Goal: Transaction & Acquisition: Purchase product/service

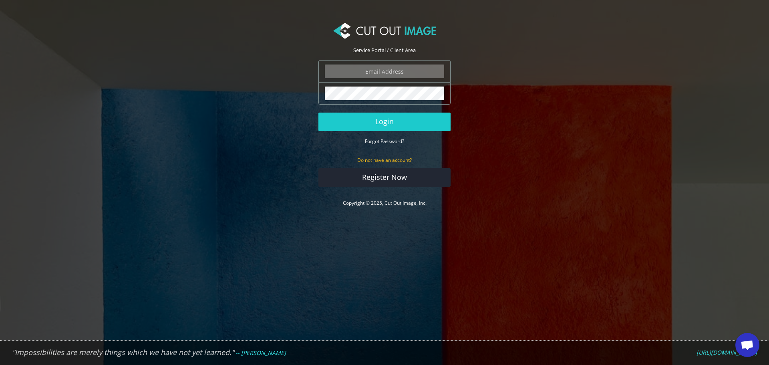
type input "f.brunner@pentagonsports.de"
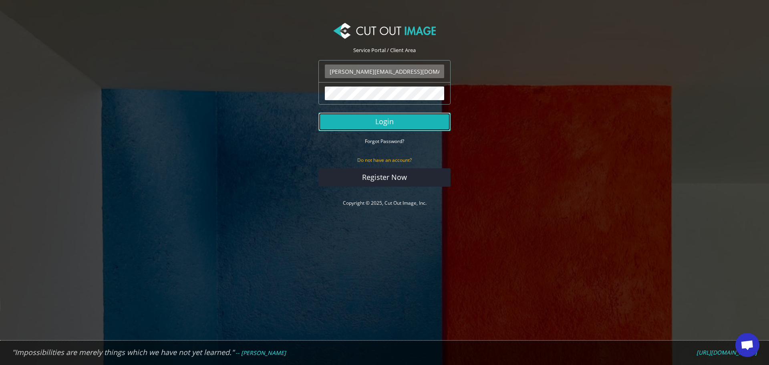
drag, startPoint x: 0, startPoint y: 0, endPoint x: 404, endPoint y: 122, distance: 422.3
click at [404, 122] on button "Login" at bounding box center [384, 122] width 132 height 18
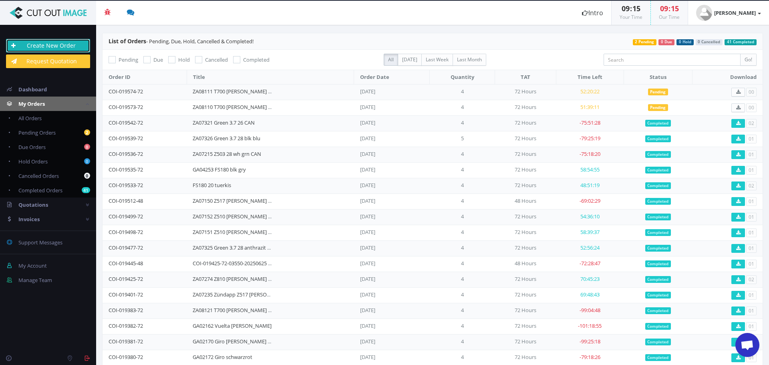
click at [82, 48] on link "Create New Order" at bounding box center [48, 46] width 84 height 14
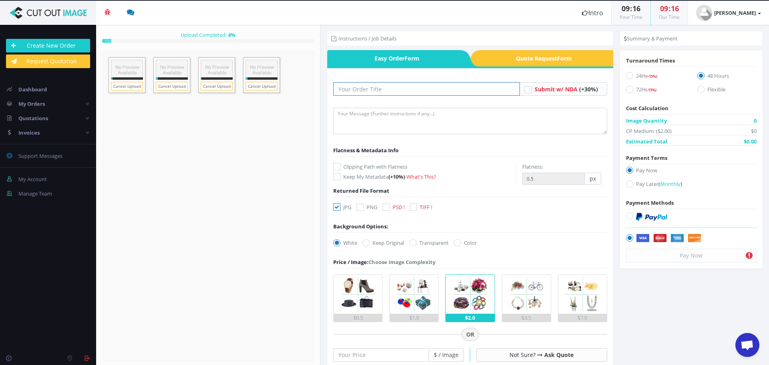
click at [375, 89] on input "text" at bounding box center [426, 89] width 187 height 14
paste input "GA01460 FS240 schwarz grün"
type input "GA01460 FS240 schwarz grün"
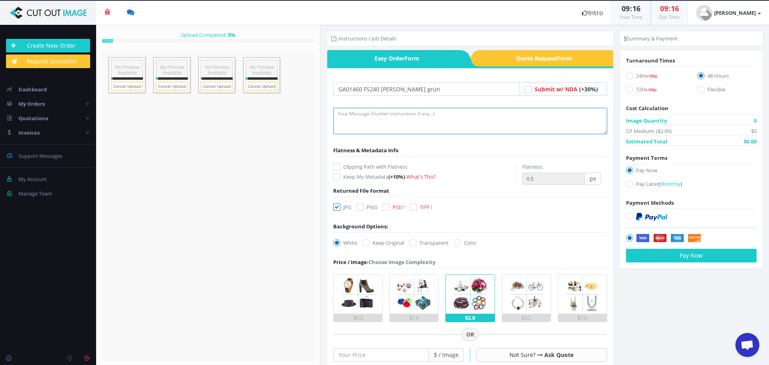
click at [357, 121] on textarea at bounding box center [470, 121] width 274 height 26
type textarea "Please create clipping path and retouch frame. Thank you"
click at [337, 208] on icon at bounding box center [336, 207] width 7 height 7
click at [337, 208] on input "JPG" at bounding box center [337, 207] width 5 height 5
checkbox input "false"
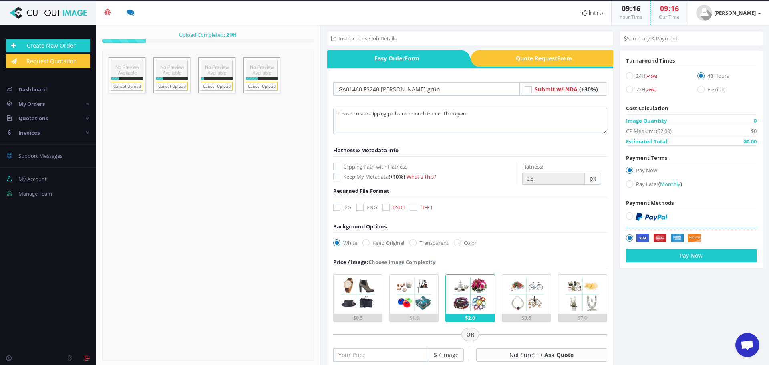
click at [385, 207] on icon at bounding box center [386, 207] width 7 height 7
click at [385, 207] on input "PSD !" at bounding box center [387, 207] width 5 height 5
checkbox input "true"
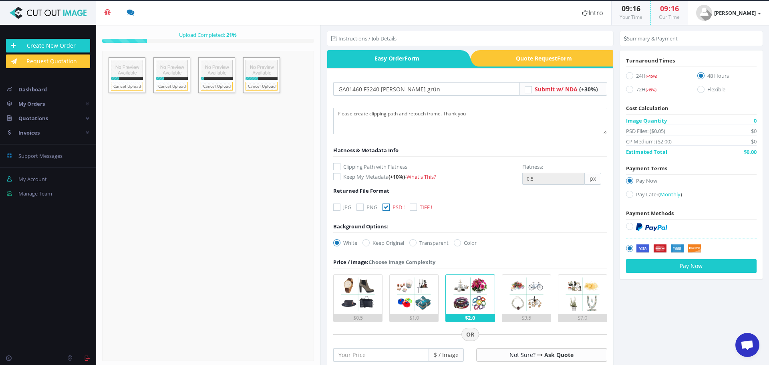
click at [420, 244] on label "Transparent" at bounding box center [428, 243] width 39 height 8
click at [417, 244] on input "Transparent" at bounding box center [413, 242] width 5 height 5
radio input "true"
click at [628, 91] on icon at bounding box center [629, 89] width 7 height 7
click at [628, 91] on input "72H (-15%)" at bounding box center [630, 89] width 5 height 5
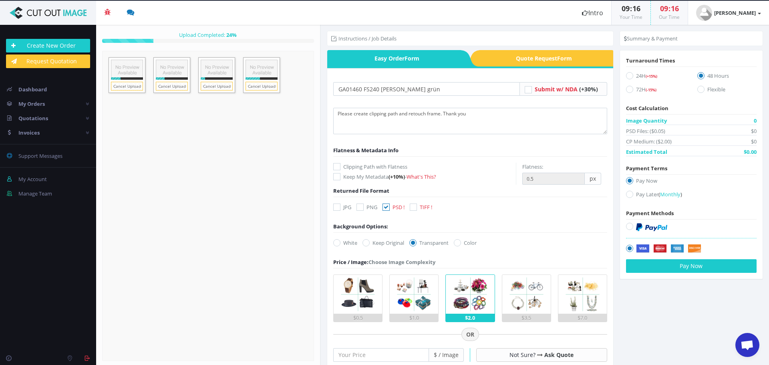
radio input "true"
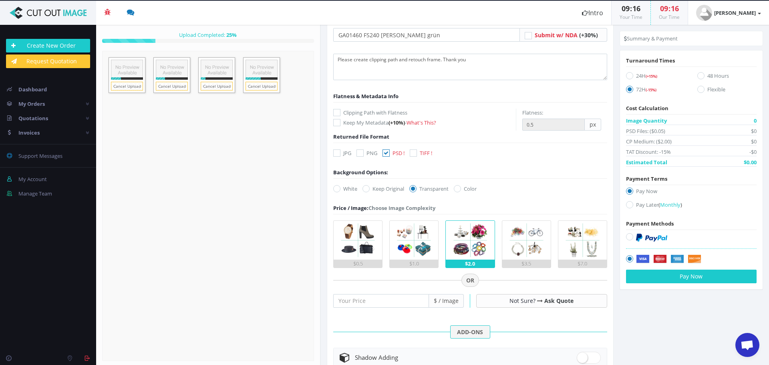
scroll to position [120, 0]
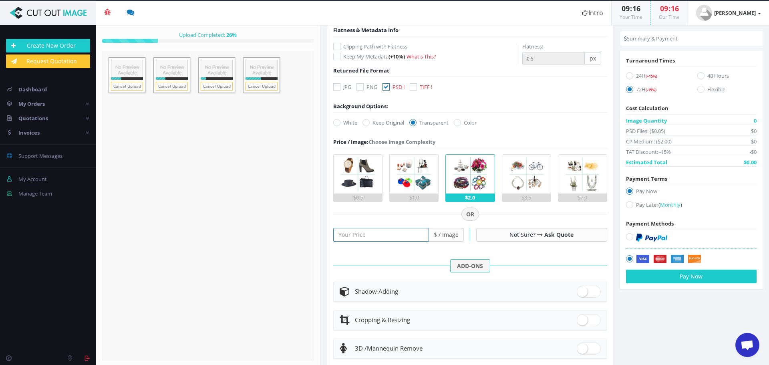
click at [377, 233] on input "number" at bounding box center [381, 235] width 96 height 14
type input "25"
click at [628, 208] on label "Pay Later ( Monthly )" at bounding box center [691, 206] width 131 height 11
click at [628, 208] on input "Pay Later ( Monthly )" at bounding box center [630, 204] width 5 height 5
radio input "true"
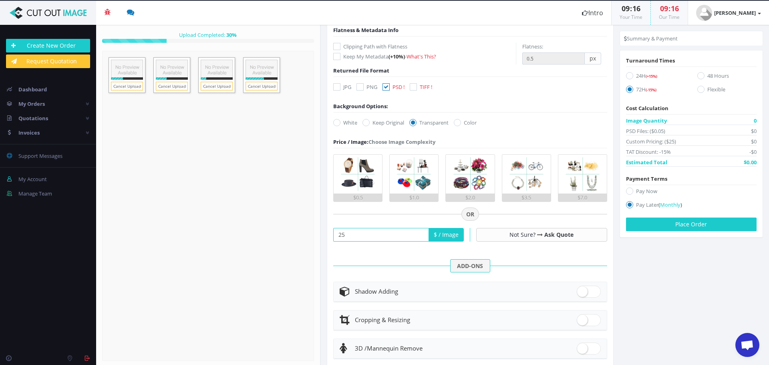
click at [647, 269] on section "Instructions / Job Details Form" at bounding box center [545, 195] width 448 height 340
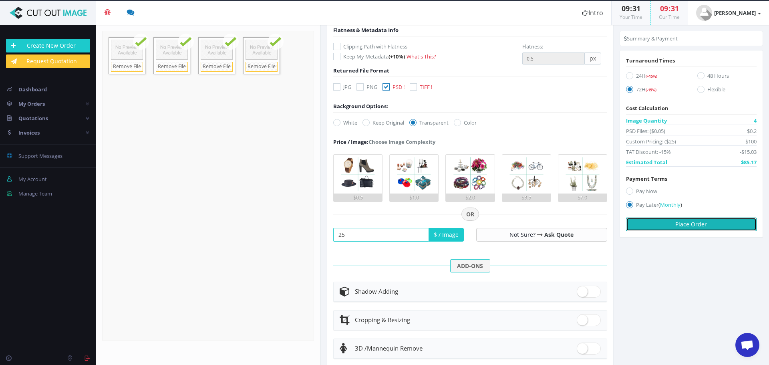
click at [672, 228] on button "Place Order" at bounding box center [691, 225] width 131 height 14
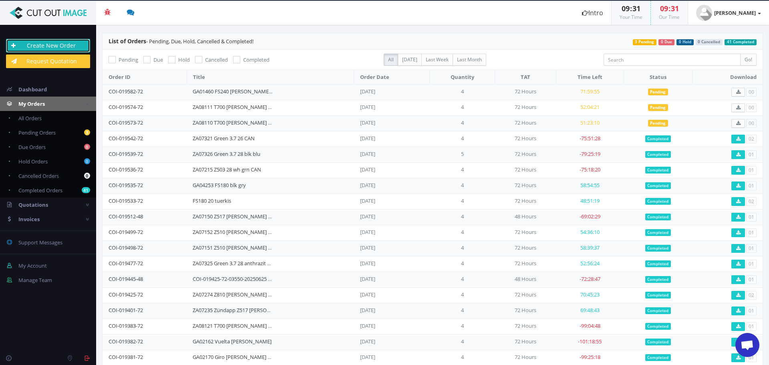
click at [68, 50] on link "Create New Order" at bounding box center [48, 46] width 84 height 14
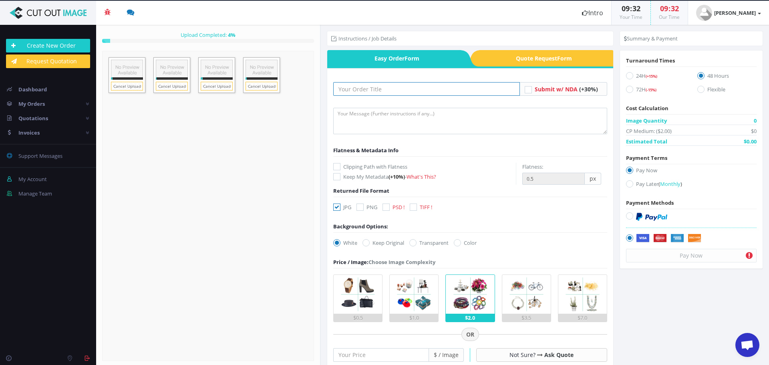
click at [391, 87] on input "text" at bounding box center [426, 89] width 187 height 14
paste input "GA01461 FS240 [PERSON_NAME] rot"
type input "GA01461 FS240 [PERSON_NAME] rot"
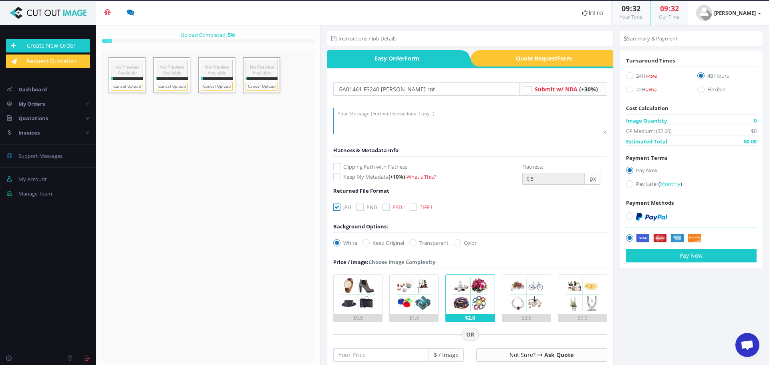
drag, startPoint x: 354, startPoint y: 130, endPoint x: 369, endPoint y: 132, distance: 15.8
click at [354, 130] on textarea at bounding box center [470, 121] width 274 height 26
type textarea "Hi, please create clipping path and retouch frame."
click at [389, 209] on icon at bounding box center [386, 207] width 7 height 7
click at [389, 209] on input "PSD !" at bounding box center [387, 207] width 5 height 5
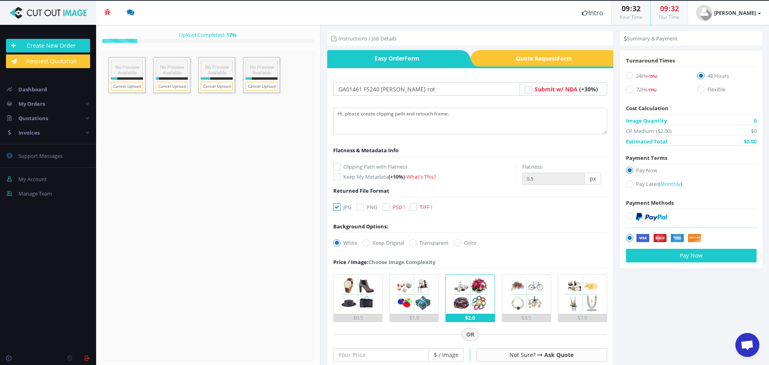
checkbox input "true"
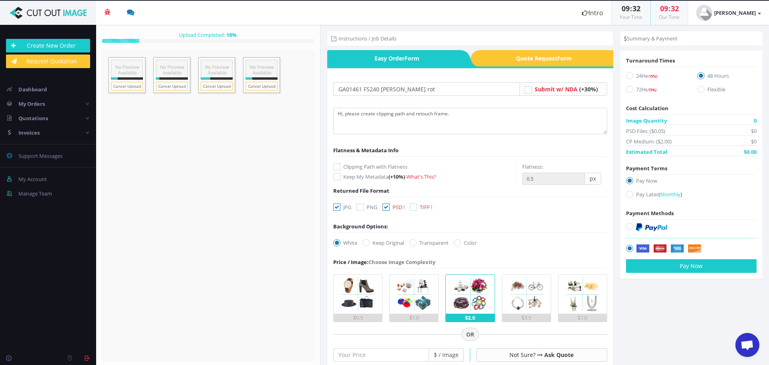
click at [336, 208] on icon at bounding box center [336, 207] width 7 height 7
click at [336, 208] on input "JPG" at bounding box center [337, 207] width 5 height 5
checkbox input "false"
click at [415, 242] on icon at bounding box center [412, 242] width 7 height 7
click at [415, 242] on input "Transparent" at bounding box center [413, 242] width 5 height 5
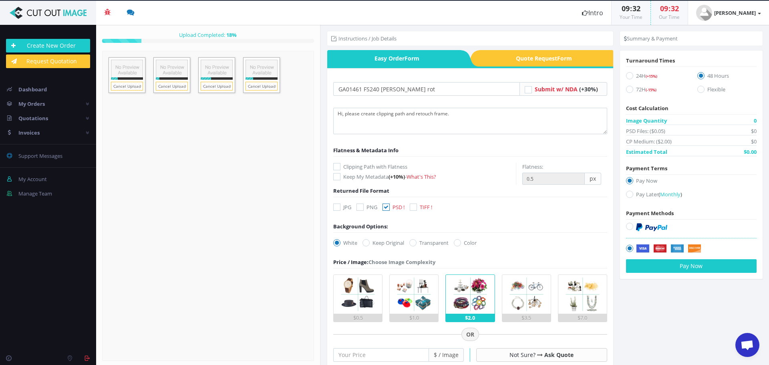
radio input "true"
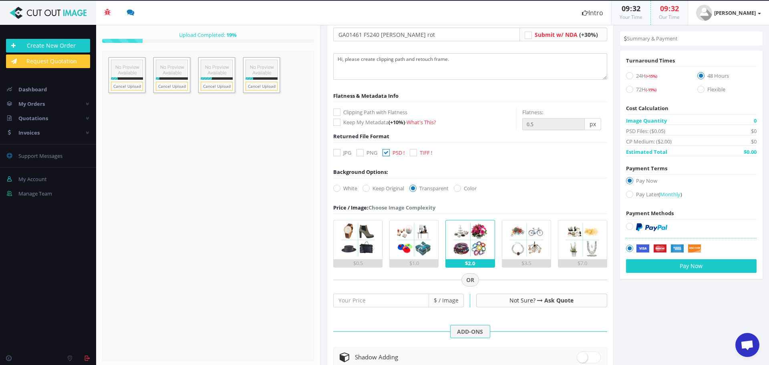
scroll to position [120, 0]
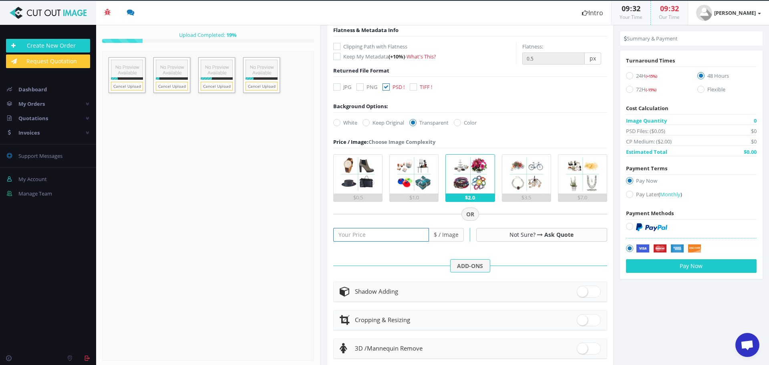
click at [394, 235] on input "number" at bounding box center [381, 235] width 96 height 14
type input "25"
click at [629, 193] on icon at bounding box center [629, 194] width 7 height 7
click at [629, 193] on input "Pay Later ( Monthly )" at bounding box center [630, 194] width 5 height 5
radio input "true"
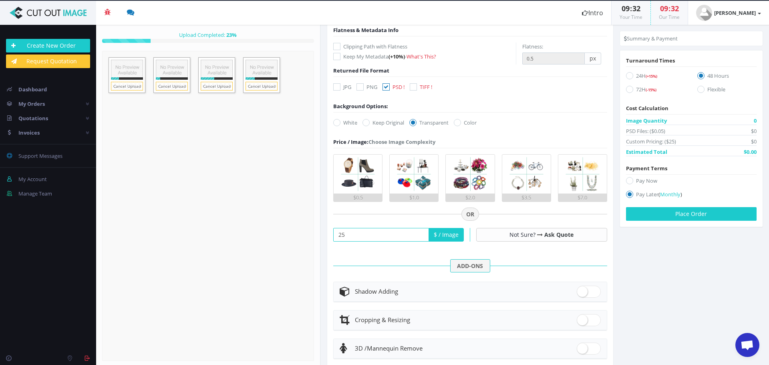
click at [626, 90] on icon at bounding box center [629, 89] width 7 height 7
click at [628, 90] on input "72H (-15%)" at bounding box center [630, 89] width 5 height 5
radio input "true"
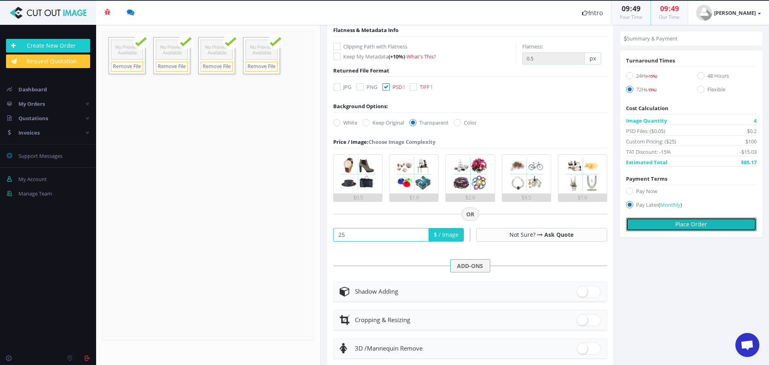
click at [689, 226] on button "Place Order" at bounding box center [691, 225] width 131 height 14
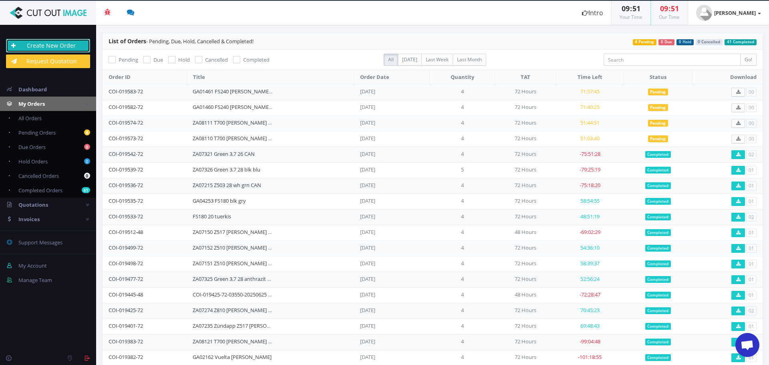
click at [71, 49] on link "Create New Order" at bounding box center [48, 46] width 84 height 14
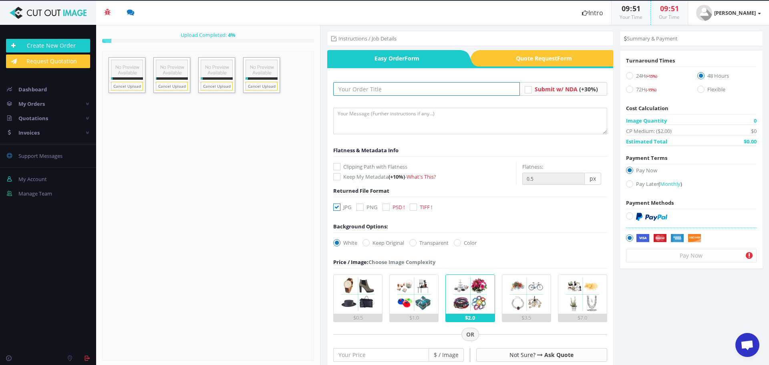
drag, startPoint x: 373, startPoint y: 89, endPoint x: 375, endPoint y: 96, distance: 7.0
click at [373, 89] on input "text" at bounding box center [426, 89] width 187 height 14
paste input "GA01462 FS240 [PERSON_NAME] türkis"
type input "GA01462 FS240 [PERSON_NAME] türkis"
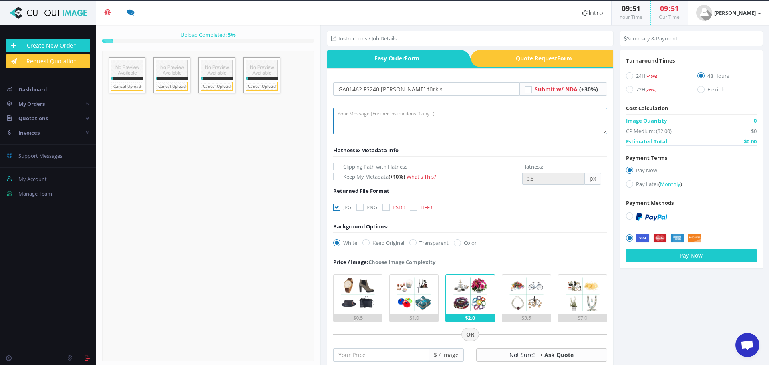
click at [359, 128] on textarea at bounding box center [470, 121] width 274 height 26
type textarea "Please create clipping path and retouch frame."
click at [340, 210] on icon at bounding box center [336, 207] width 7 height 7
click at [340, 210] on input "JPG" at bounding box center [337, 207] width 5 height 5
checkbox input "false"
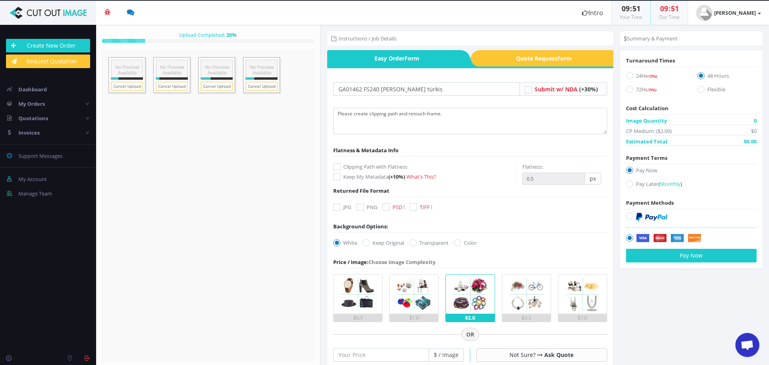
click at [386, 206] on icon at bounding box center [386, 207] width 7 height 7
click at [386, 206] on input "PSD !" at bounding box center [387, 207] width 5 height 5
checkbox input "true"
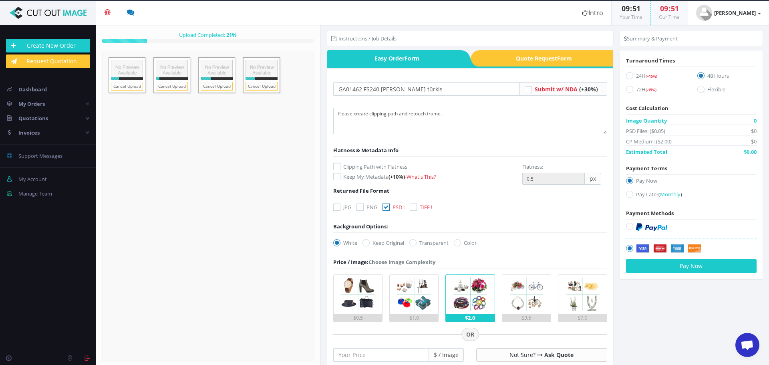
click at [425, 244] on label "Transparent" at bounding box center [428, 243] width 39 height 8
click at [417, 244] on input "Transparent" at bounding box center [413, 242] width 5 height 5
radio input "true"
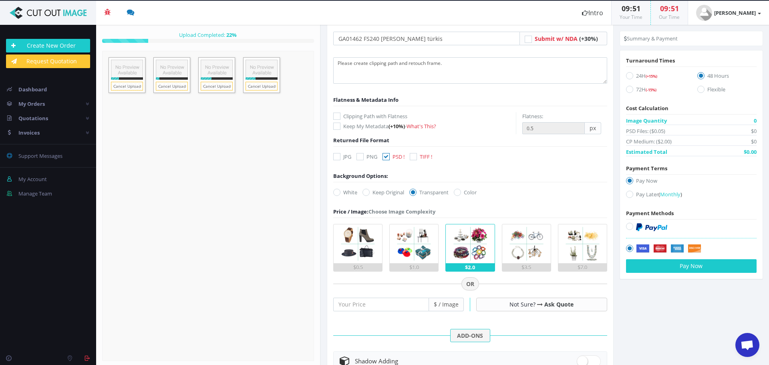
scroll to position [80, 0]
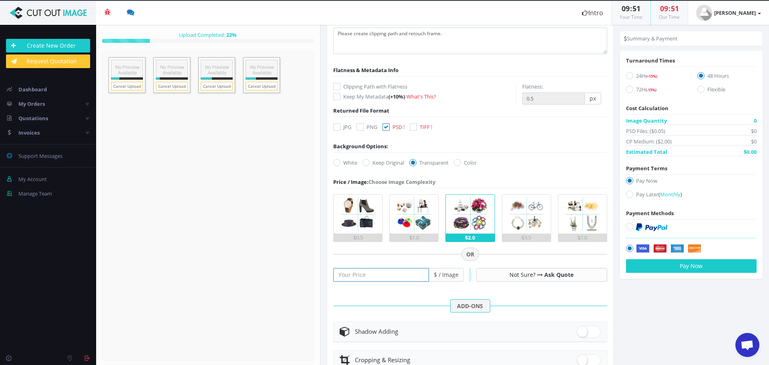
click at [383, 279] on input "number" at bounding box center [381, 275] width 96 height 14
type input "25"
click at [638, 196] on label "Pay Later ( Monthly )" at bounding box center [691, 195] width 131 height 11
click at [633, 196] on input "Pay Later ( Monthly )" at bounding box center [630, 194] width 5 height 5
radio input "true"
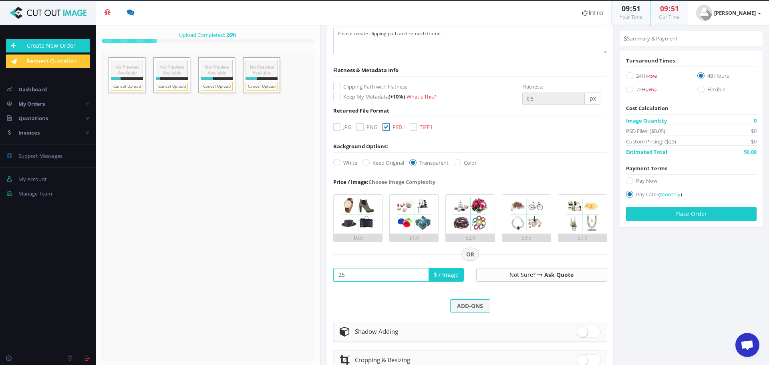
click at [634, 90] on label "72H (-15%)" at bounding box center [655, 90] width 59 height 11
click at [633, 90] on input "72H (-15%)" at bounding box center [630, 89] width 5 height 5
radio input "true"
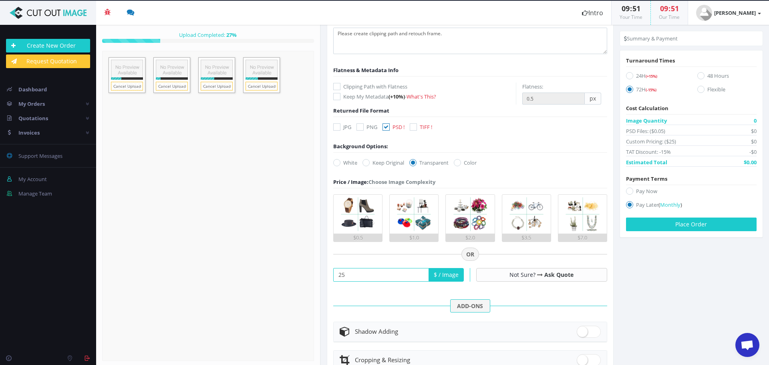
click at [646, 339] on section "Instructions / Job Details Form" at bounding box center [545, 195] width 448 height 340
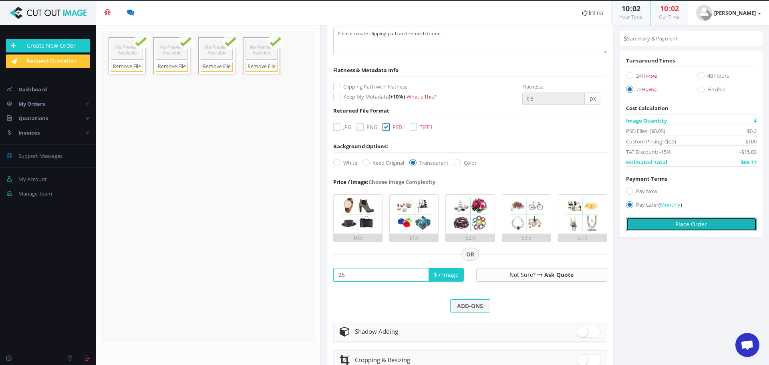
click at [718, 224] on button "Place Order" at bounding box center [691, 225] width 131 height 14
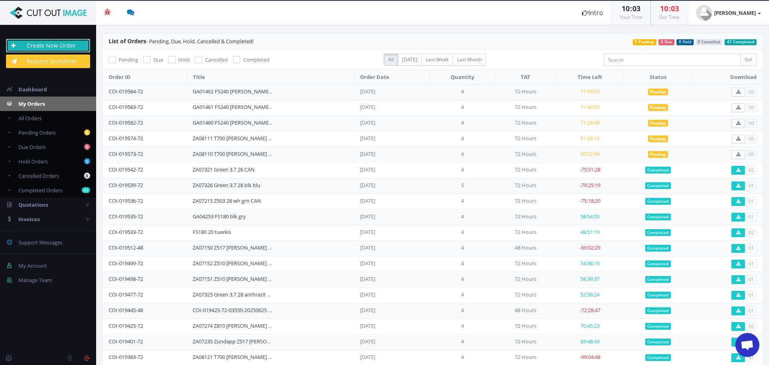
drag, startPoint x: 73, startPoint y: 45, endPoint x: 65, endPoint y: 45, distance: 7.2
click at [73, 45] on link "Create New Order" at bounding box center [48, 46] width 84 height 14
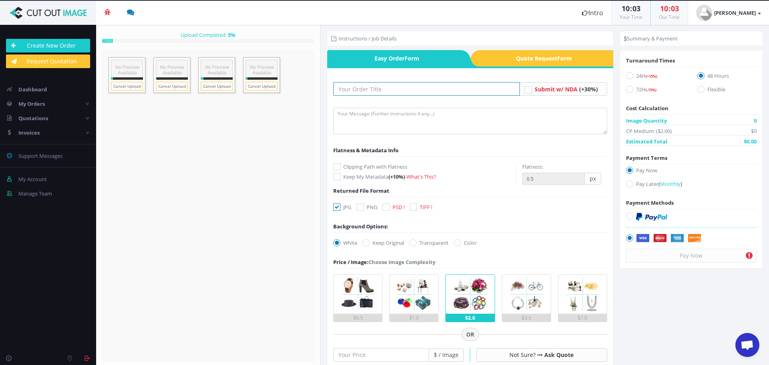
drag, startPoint x: 411, startPoint y: 88, endPoint x: 411, endPoint y: 96, distance: 8.0
click at [411, 88] on input "text" at bounding box center [426, 89] width 187 height 14
paste input "GA04249 FS180 18 [PERSON_NAME] türkis"
type input "GA04249 FS180 18 [PERSON_NAME] türkis"
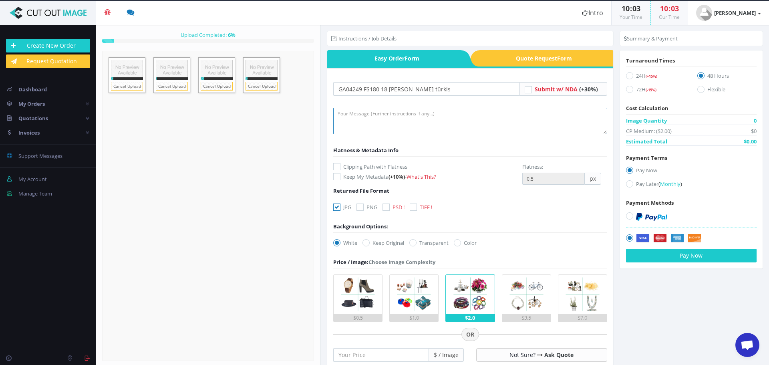
click at [541, 127] on textarea at bounding box center [470, 121] width 274 height 26
type textarea "Please create clipping path and retouch frame. Thank you."
click at [337, 207] on icon at bounding box center [336, 207] width 7 height 7
click at [337, 207] on input "JPG" at bounding box center [337, 207] width 5 height 5
checkbox input "false"
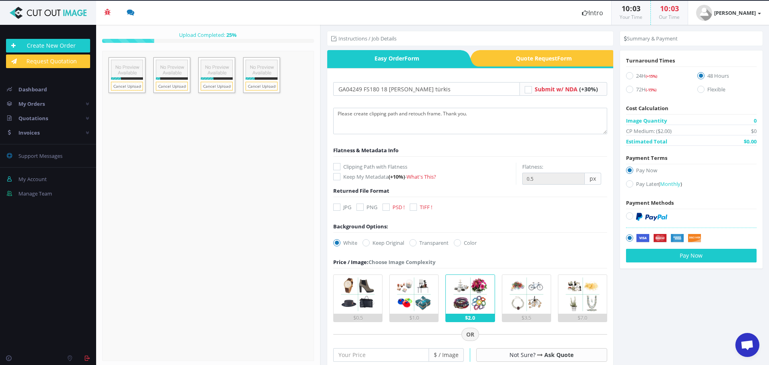
drag, startPoint x: 385, startPoint y: 208, endPoint x: 407, endPoint y: 240, distance: 38.4
click at [386, 212] on div "JPG PNG PSD ! TIFF !" at bounding box center [384, 208] width 115 height 11
drag, startPoint x: 422, startPoint y: 241, endPoint x: 411, endPoint y: 272, distance: 33.2
click at [422, 242] on label "Transparent" at bounding box center [428, 243] width 39 height 8
click at [417, 242] on input "Transparent" at bounding box center [413, 242] width 5 height 5
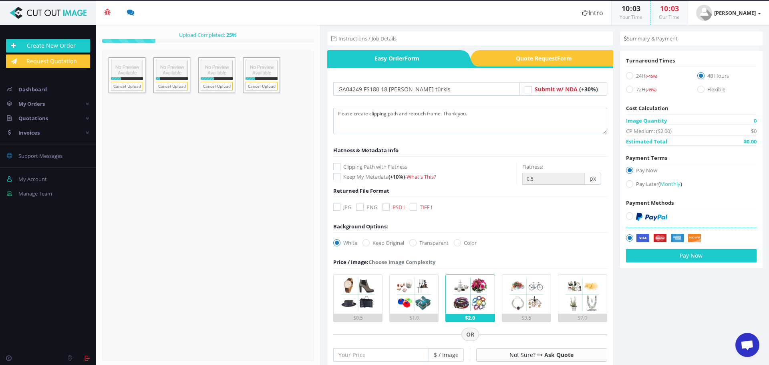
radio input "true"
click at [404, 357] on input "number" at bounding box center [381, 355] width 96 height 14
type input "25"
click at [643, 183] on label "Pay Later ( Monthly )" at bounding box center [691, 185] width 131 height 11
click at [633, 183] on input "Pay Later ( Monthly )" at bounding box center [630, 183] width 5 height 5
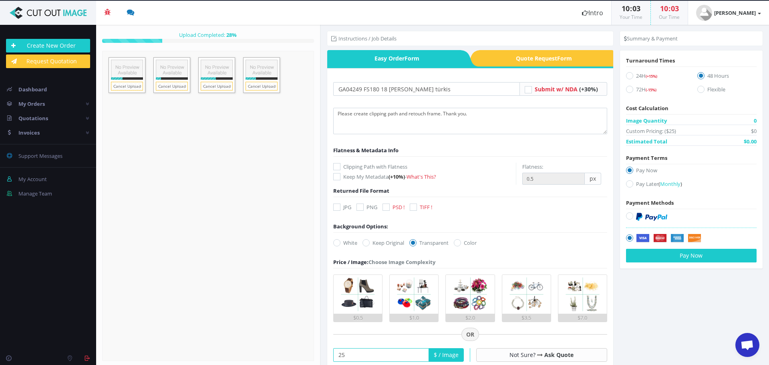
radio input "true"
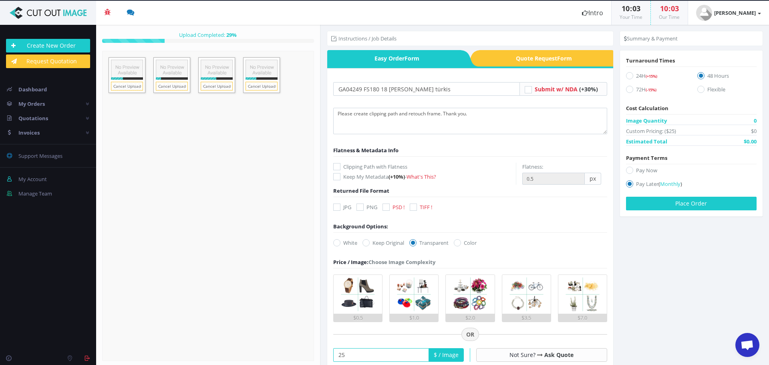
click at [626, 89] on icon at bounding box center [629, 89] width 7 height 7
click at [628, 89] on input "72H (-15%)" at bounding box center [630, 89] width 5 height 5
radio input "true"
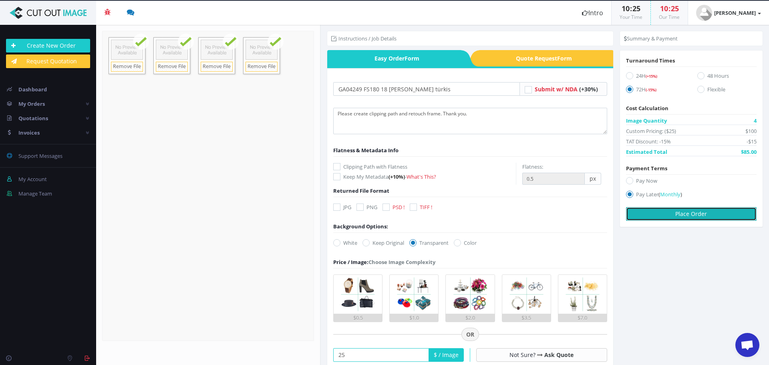
click at [742, 216] on button "Place Order" at bounding box center [691, 214] width 131 height 14
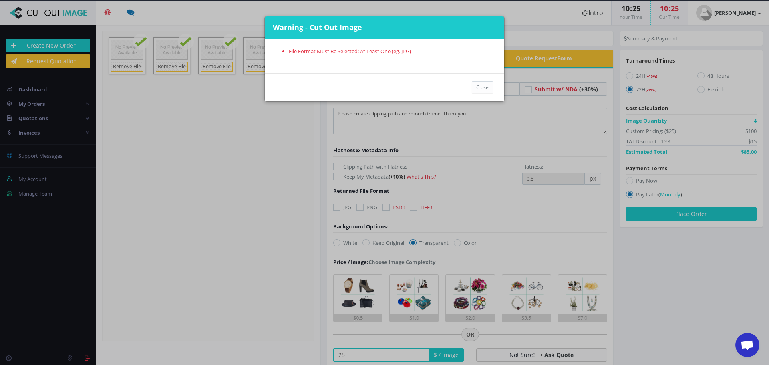
click at [391, 84] on div "Close" at bounding box center [385, 87] width 240 height 28
click at [486, 88] on button "Close" at bounding box center [482, 87] width 21 height 12
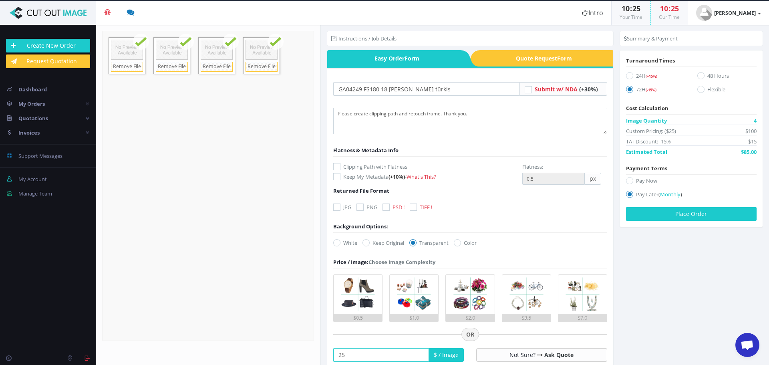
click at [391, 204] on label "PSD !" at bounding box center [394, 207] width 22 height 8
click at [390, 205] on input "PSD !" at bounding box center [387, 207] width 5 height 5
checkbox input "true"
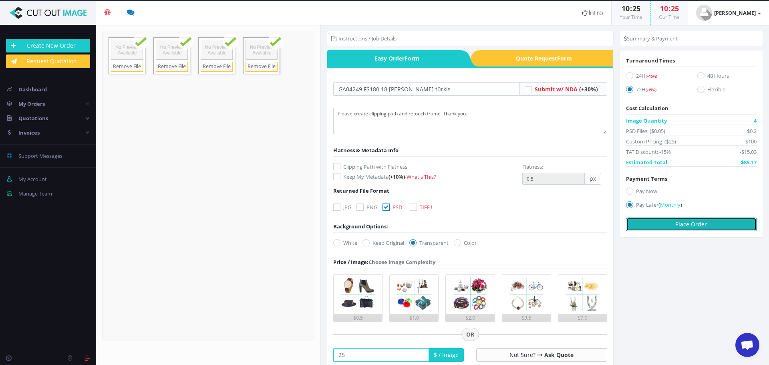
click at [716, 226] on button "Place Order" at bounding box center [691, 225] width 131 height 14
